Goal: Task Accomplishment & Management: Manage account settings

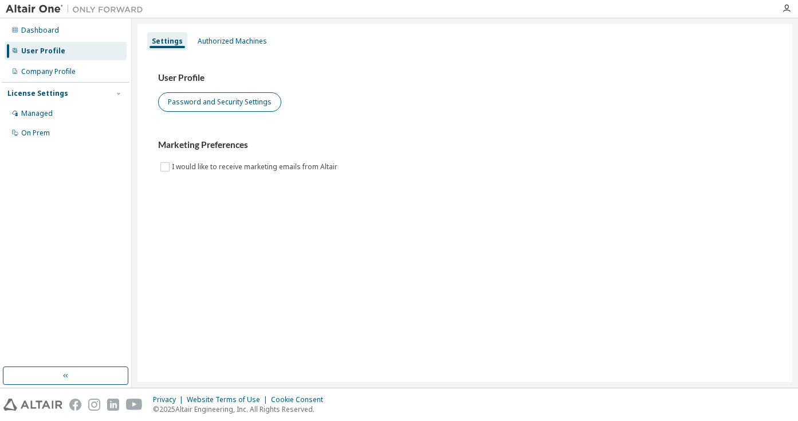
click at [246, 104] on button "Password and Security Settings" at bounding box center [219, 101] width 123 height 19
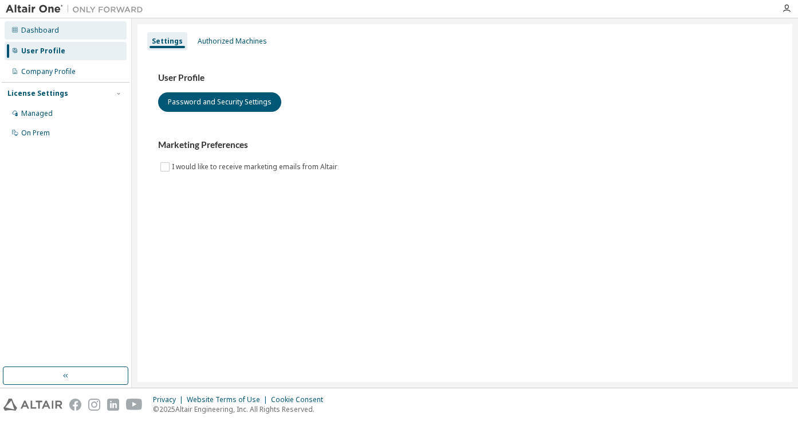
click at [91, 21] on div "Dashboard" at bounding box center [66, 30] width 122 height 18
